Goal: Transaction & Acquisition: Subscribe to service/newsletter

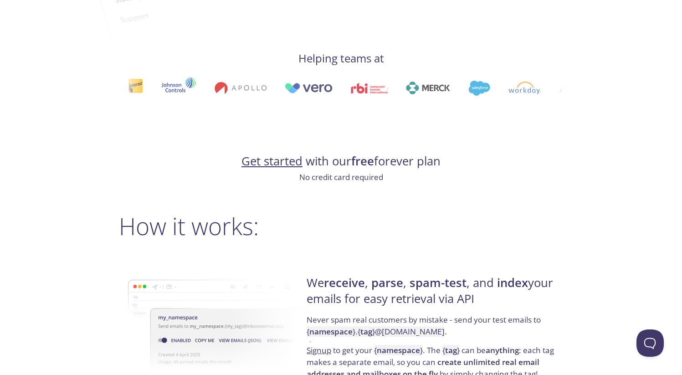
scroll to position [515, 0]
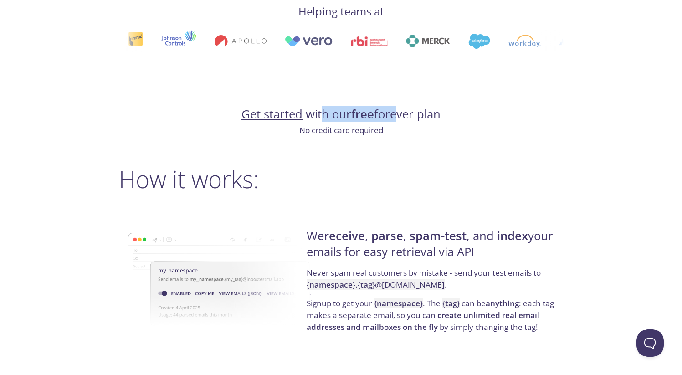
drag, startPoint x: 322, startPoint y: 114, endPoint x: 397, endPoint y: 114, distance: 75.1
click at [394, 114] on h4 "Get started with our free forever plan" at bounding box center [341, 114] width 444 height 15
click at [402, 114] on h4 "Get started with our free forever plan" at bounding box center [341, 114] width 444 height 15
drag, startPoint x: 436, startPoint y: 114, endPoint x: 369, endPoint y: 119, distance: 67.5
click at [369, 119] on h4 "Get started with our free forever plan" at bounding box center [341, 114] width 444 height 15
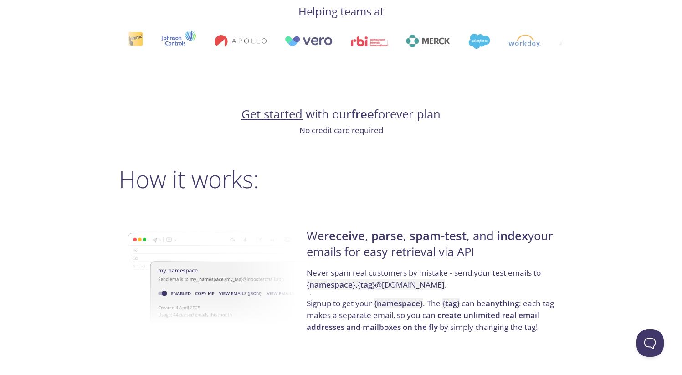
click at [367, 119] on strong "free" at bounding box center [362, 114] width 23 height 16
drag, startPoint x: 341, startPoint y: 127, endPoint x: 361, endPoint y: 129, distance: 19.7
click at [361, 129] on p "No credit card required" at bounding box center [341, 130] width 444 height 12
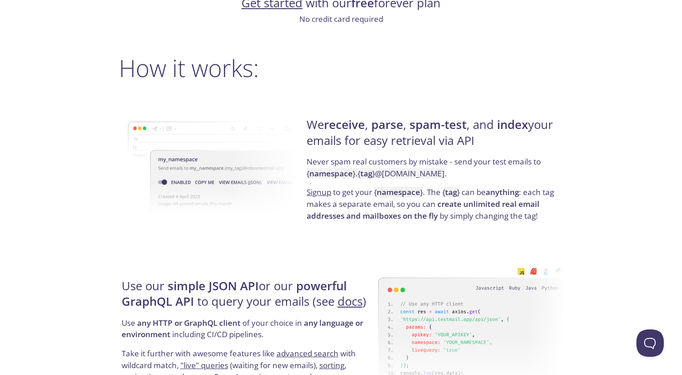
scroll to position [638, 0]
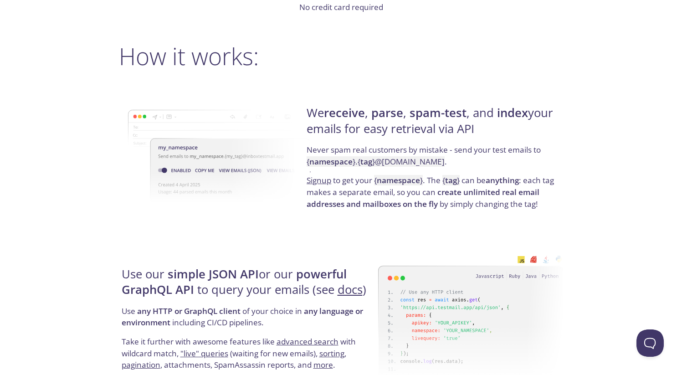
drag, startPoint x: 398, startPoint y: 117, endPoint x: 495, endPoint y: 127, distance: 97.5
click at [494, 127] on h4 "We receive , parse , spam-test , and index your emails for easy retrieval via A…" at bounding box center [433, 124] width 254 height 39
click at [498, 128] on h4 "We receive , parse , spam-test , and index your emails for easy retrieval via A…" at bounding box center [433, 124] width 254 height 39
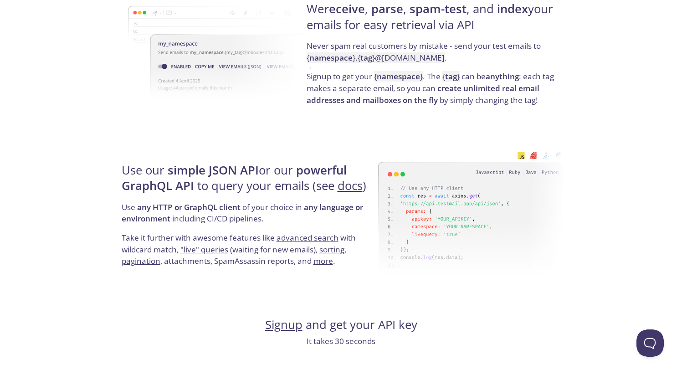
scroll to position [764, 0]
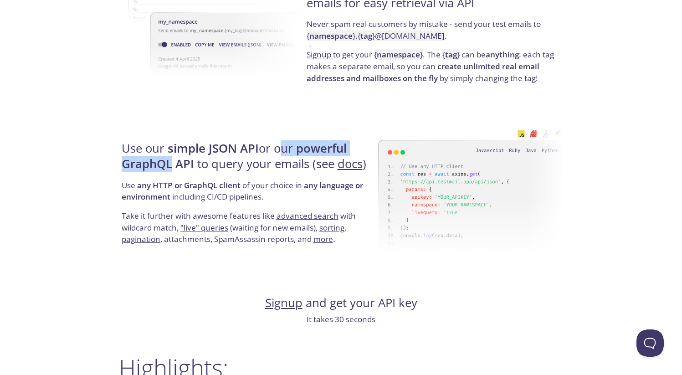
drag, startPoint x: 276, startPoint y: 148, endPoint x: 172, endPoint y: 166, distance: 105.8
click at [172, 166] on h4 "Use our simple JSON API or our powerful GraphQL API to query your emails (see d…" at bounding box center [249, 160] width 254 height 39
click at [173, 165] on strong "powerful GraphQL API" at bounding box center [234, 155] width 225 height 31
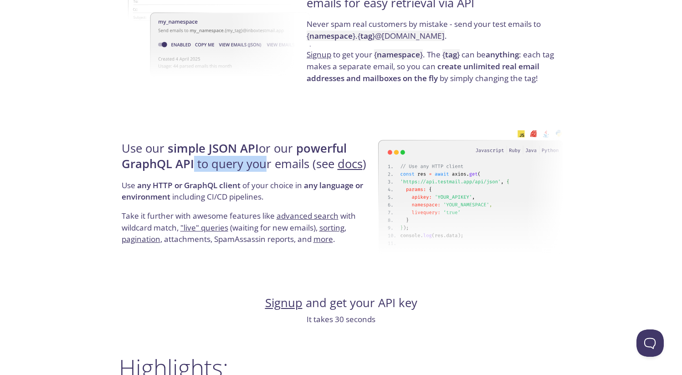
drag, startPoint x: 192, startPoint y: 166, endPoint x: 279, endPoint y: 168, distance: 86.5
click at [270, 167] on h4 "Use our simple JSON API or our powerful GraphQL API to query your emails (see d…" at bounding box center [249, 160] width 254 height 39
drag, startPoint x: 279, startPoint y: 168, endPoint x: 285, endPoint y: 169, distance: 6.9
click at [279, 168] on h4 "Use our simple JSON API or our powerful GraphQL API to query your emails (see d…" at bounding box center [249, 160] width 254 height 39
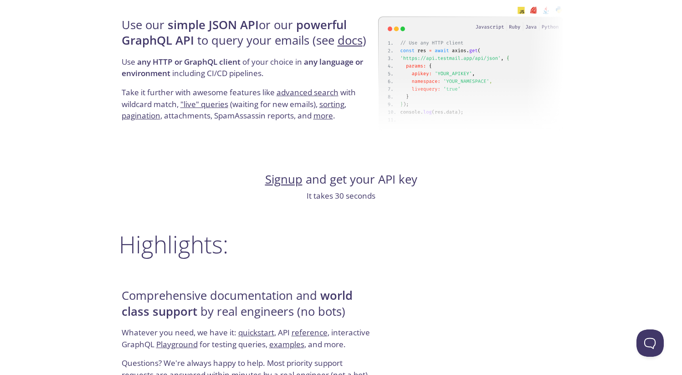
scroll to position [893, 0]
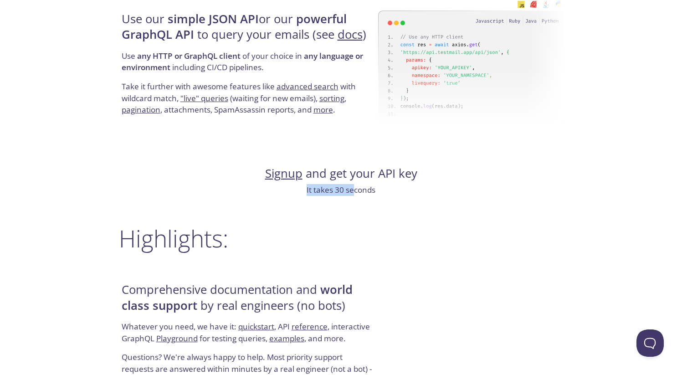
drag, startPoint x: 304, startPoint y: 193, endPoint x: 360, endPoint y: 193, distance: 56.0
click at [356, 192] on p "It takes 30 seconds" at bounding box center [341, 190] width 444 height 12
click at [360, 193] on p "It takes 30 seconds" at bounding box center [341, 190] width 444 height 12
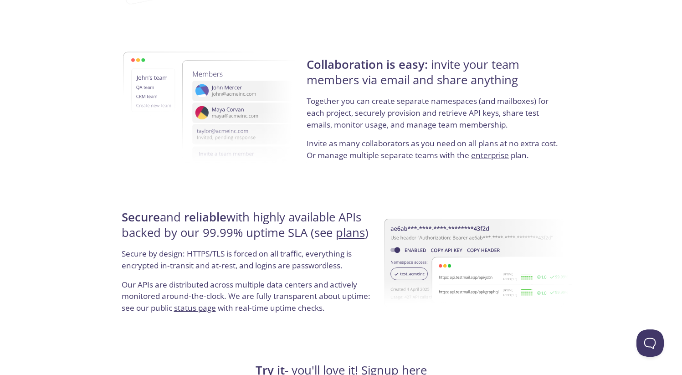
scroll to position [1531, 0]
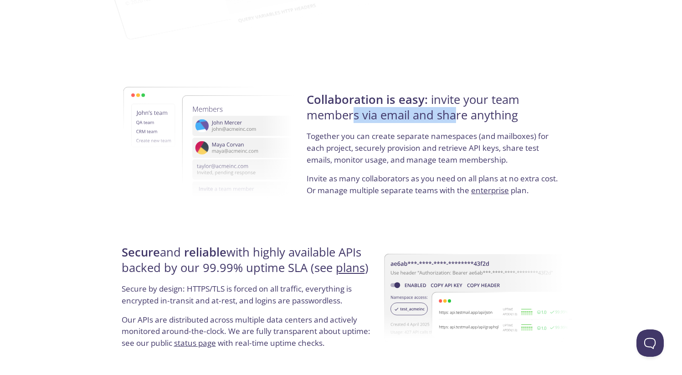
drag, startPoint x: 358, startPoint y: 112, endPoint x: 469, endPoint y: 118, distance: 111.3
click at [464, 118] on h4 "Collaboration is easy: invite your team members via email and share anything" at bounding box center [433, 111] width 254 height 39
click at [475, 118] on h4 "Collaboration is easy: invite your team members via email and share anything" at bounding box center [433, 111] width 254 height 39
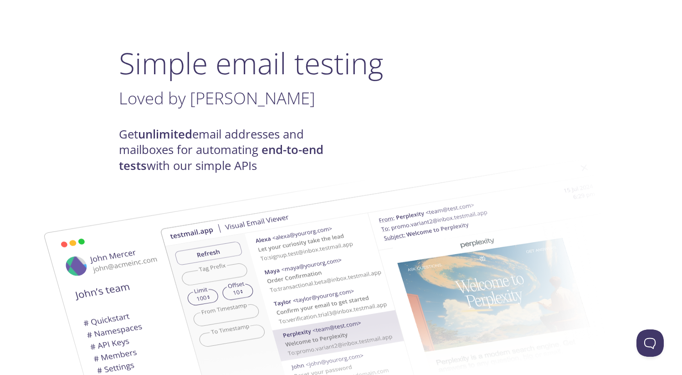
scroll to position [0, 0]
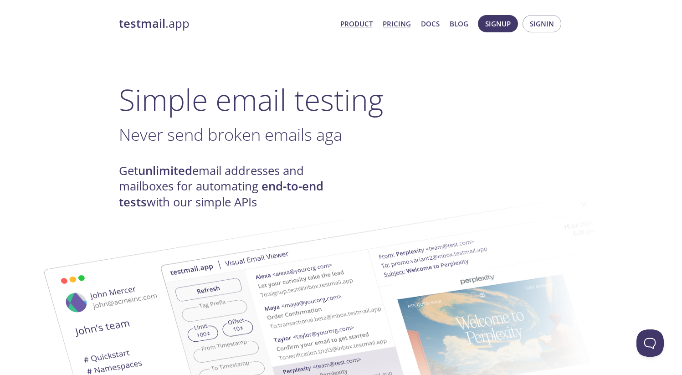
click at [400, 22] on link "Pricing" at bounding box center [396, 24] width 28 height 12
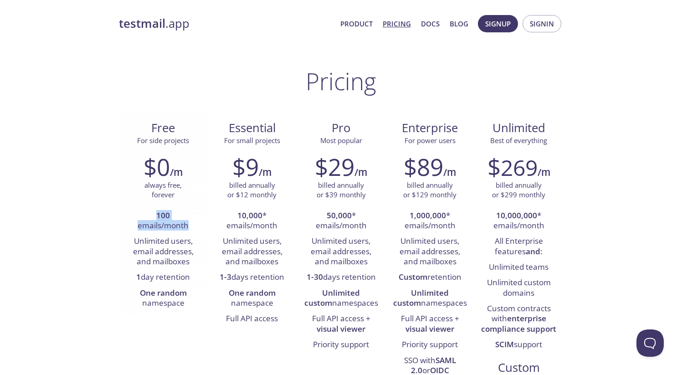
drag, startPoint x: 152, startPoint y: 215, endPoint x: 188, endPoint y: 226, distance: 37.2
click at [188, 226] on li "100 emails/month" at bounding box center [163, 221] width 75 height 26
drag, startPoint x: 132, startPoint y: 238, endPoint x: 199, endPoint y: 264, distance: 71.4
click at [199, 264] on li "Unlimited users, email addresses, and mailboxes" at bounding box center [163, 252] width 75 height 36
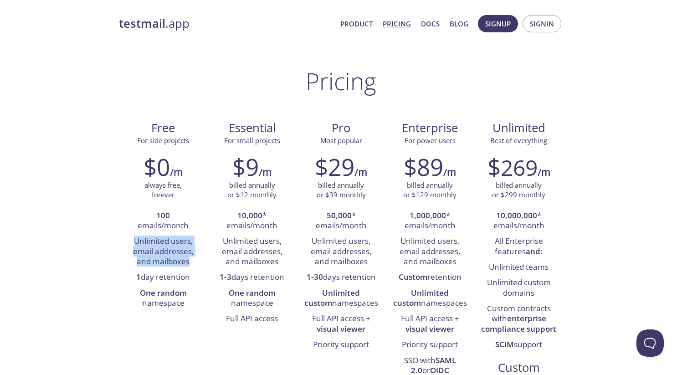
click at [199, 264] on li "Unlimited users, email addresses, and mailboxes" at bounding box center [163, 252] width 75 height 36
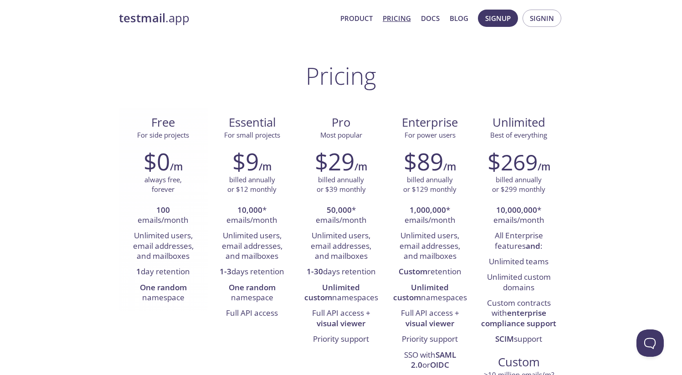
scroll to position [11, 0]
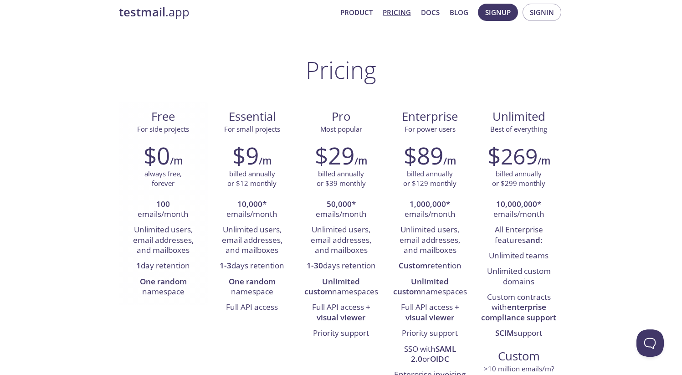
click at [138, 266] on strong "1" at bounding box center [138, 265] width 5 height 10
drag, startPoint x: 135, startPoint y: 266, endPoint x: 195, endPoint y: 268, distance: 59.7
click at [195, 268] on li "1 day retention" at bounding box center [163, 265] width 75 height 15
copy li "1 day retention"
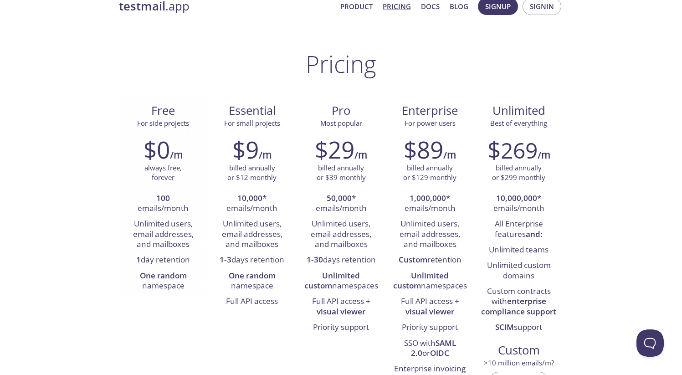
click at [153, 274] on strong "One random" at bounding box center [163, 275] width 47 height 10
drag, startPoint x: 140, startPoint y: 274, endPoint x: 192, endPoint y: 288, distance: 53.8
click at [192, 288] on li "One random namespace" at bounding box center [163, 281] width 75 height 26
drag, startPoint x: 219, startPoint y: 275, endPoint x: 286, endPoint y: 283, distance: 67.4
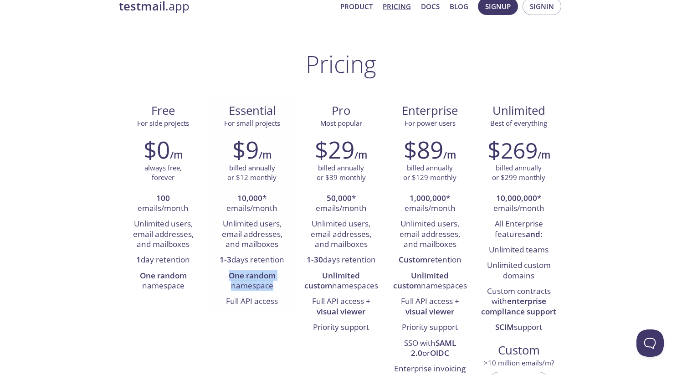
click at [285, 283] on li "One random namespace" at bounding box center [251, 281] width 75 height 26
click at [287, 283] on li "One random namespace" at bounding box center [251, 281] width 75 height 26
drag, startPoint x: 310, startPoint y: 274, endPoint x: 320, endPoint y: 275, distance: 9.7
click at [318, 275] on strong "Unlimited custom" at bounding box center [332, 280] width 56 height 20
click at [317, 275] on strong "Unlimited custom" at bounding box center [332, 280] width 56 height 20
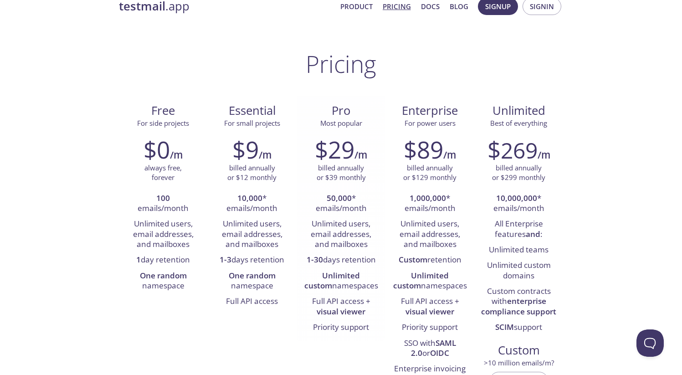
drag, startPoint x: 309, startPoint y: 275, endPoint x: 363, endPoint y: 285, distance: 55.5
click at [363, 285] on li "Unlimited custom namespaces" at bounding box center [340, 281] width 75 height 26
click at [364, 285] on li "Unlimited custom namespaces" at bounding box center [340, 281] width 75 height 26
drag, startPoint x: 226, startPoint y: 301, endPoint x: 290, endPoint y: 301, distance: 64.6
click at [290, 301] on div "$9 /m billed annually or $12 monthly 10,000 * emails/month Unlimited users, ema…" at bounding box center [252, 222] width 89 height 185
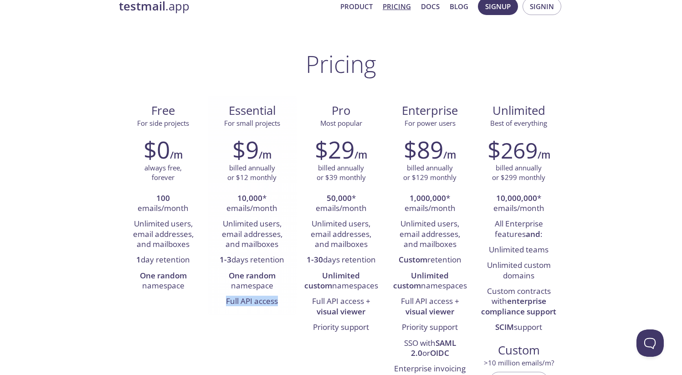
click at [290, 301] on div "$9 /m billed annually or $12 monthly 10,000 * emails/month Unlimited users, ema…" at bounding box center [252, 222] width 89 height 185
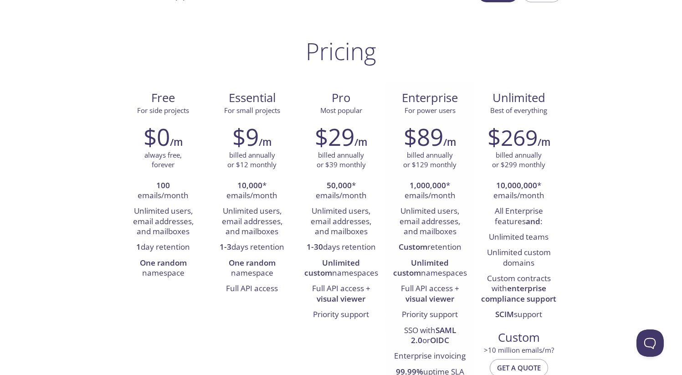
scroll to position [0, 0]
